Goal: Check status: Check status

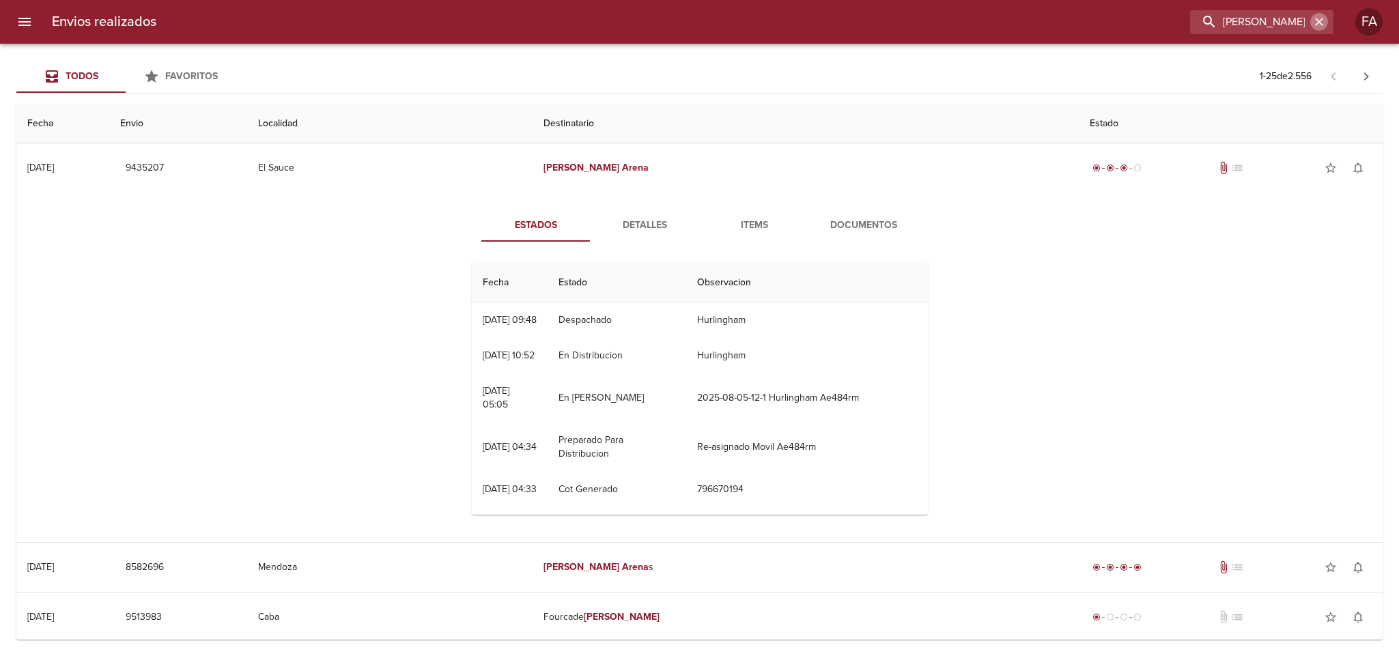
click at [1322, 20] on icon "button" at bounding box center [1320, 22] width 14 height 14
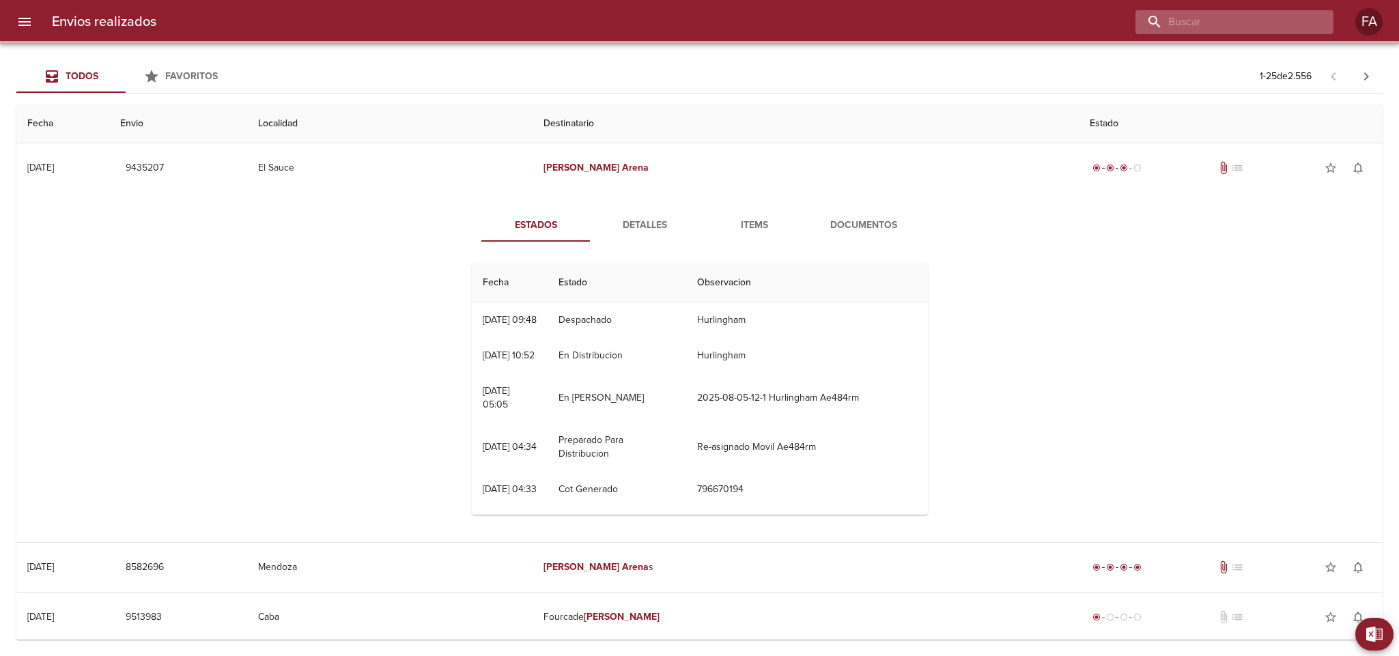
click at [1292, 21] on input "buscar" at bounding box center [1223, 22] width 175 height 24
paste input "[PERSON_NAME]"
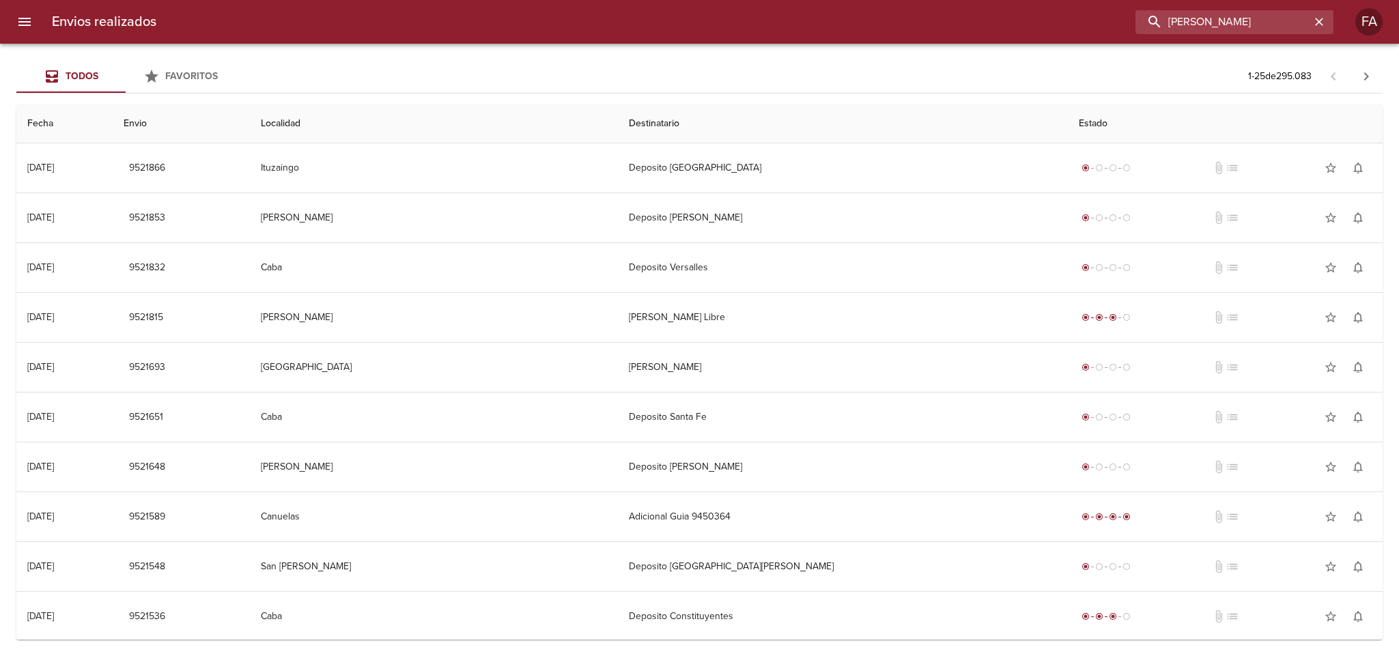
type input "[PERSON_NAME]"
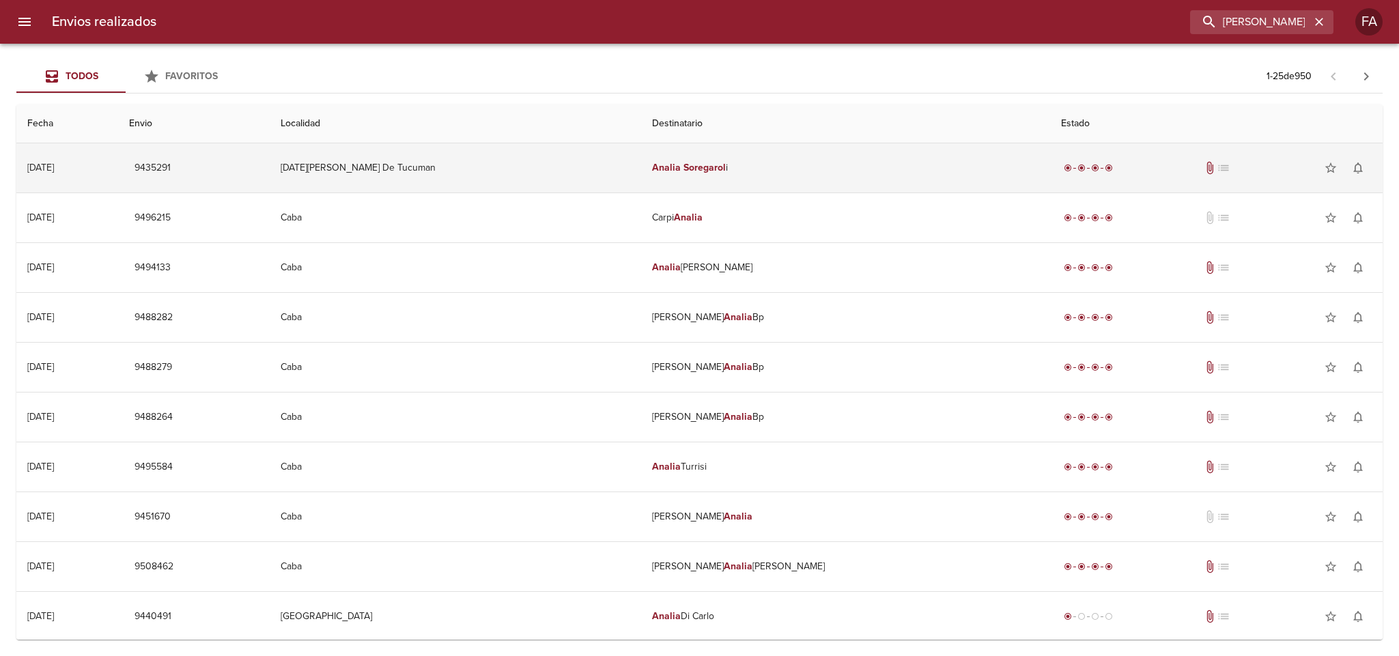
click at [572, 177] on td "[DATE][PERSON_NAME] De Tucuman" at bounding box center [455, 167] width 371 height 49
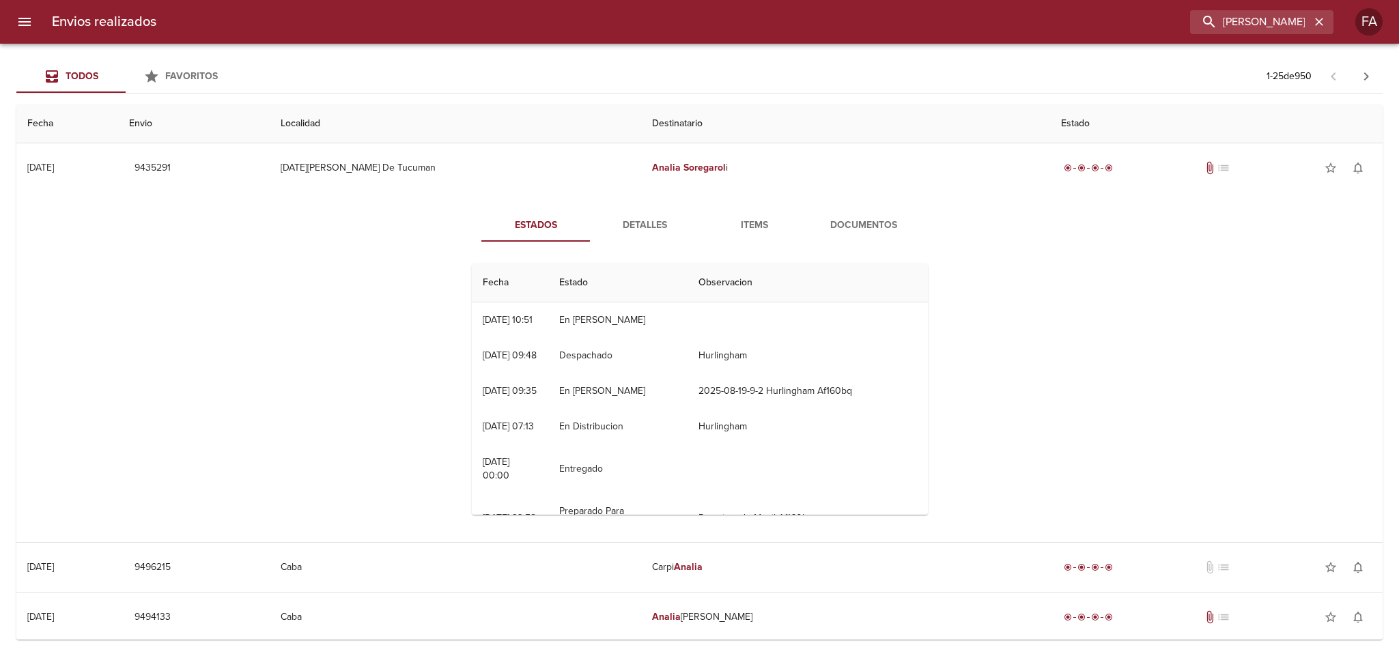
click at [635, 229] on span "Detalles" at bounding box center [645, 225] width 93 height 17
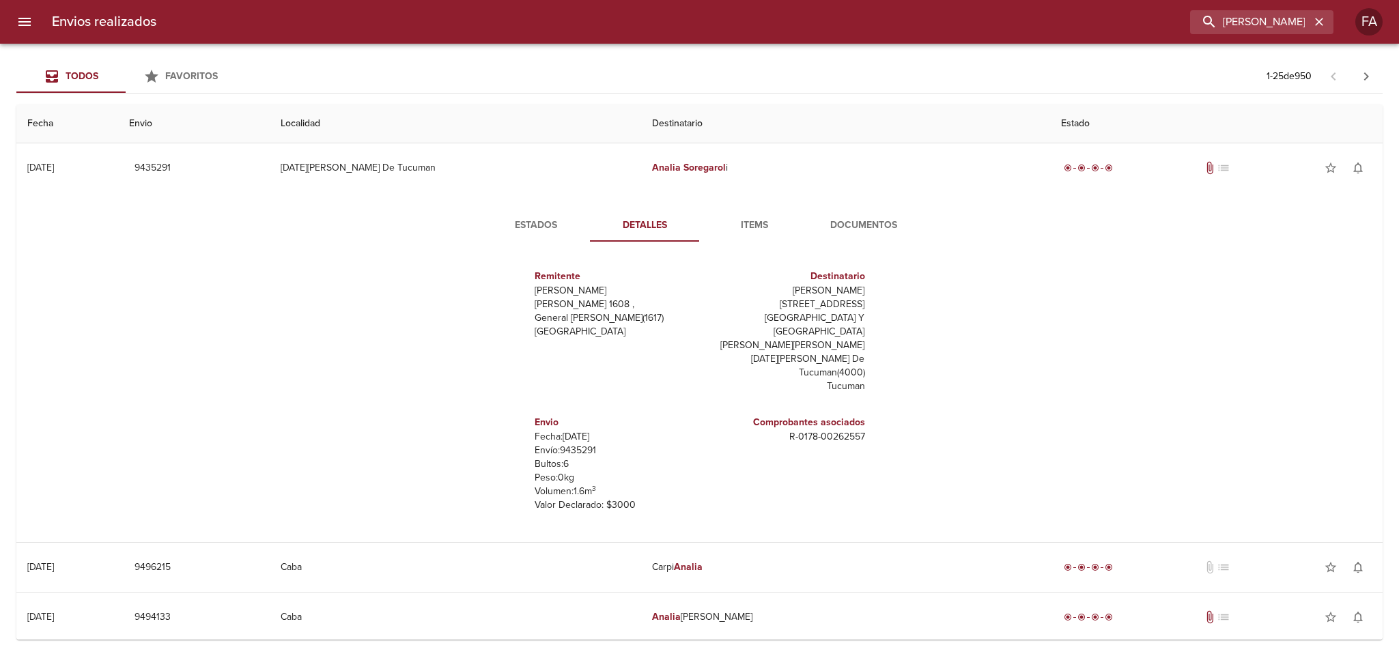
click at [566, 444] on p "Envío: 9435291" at bounding box center [615, 451] width 160 height 14
copy p "9435291"
